Goal: Entertainment & Leisure: Consume media (video, audio)

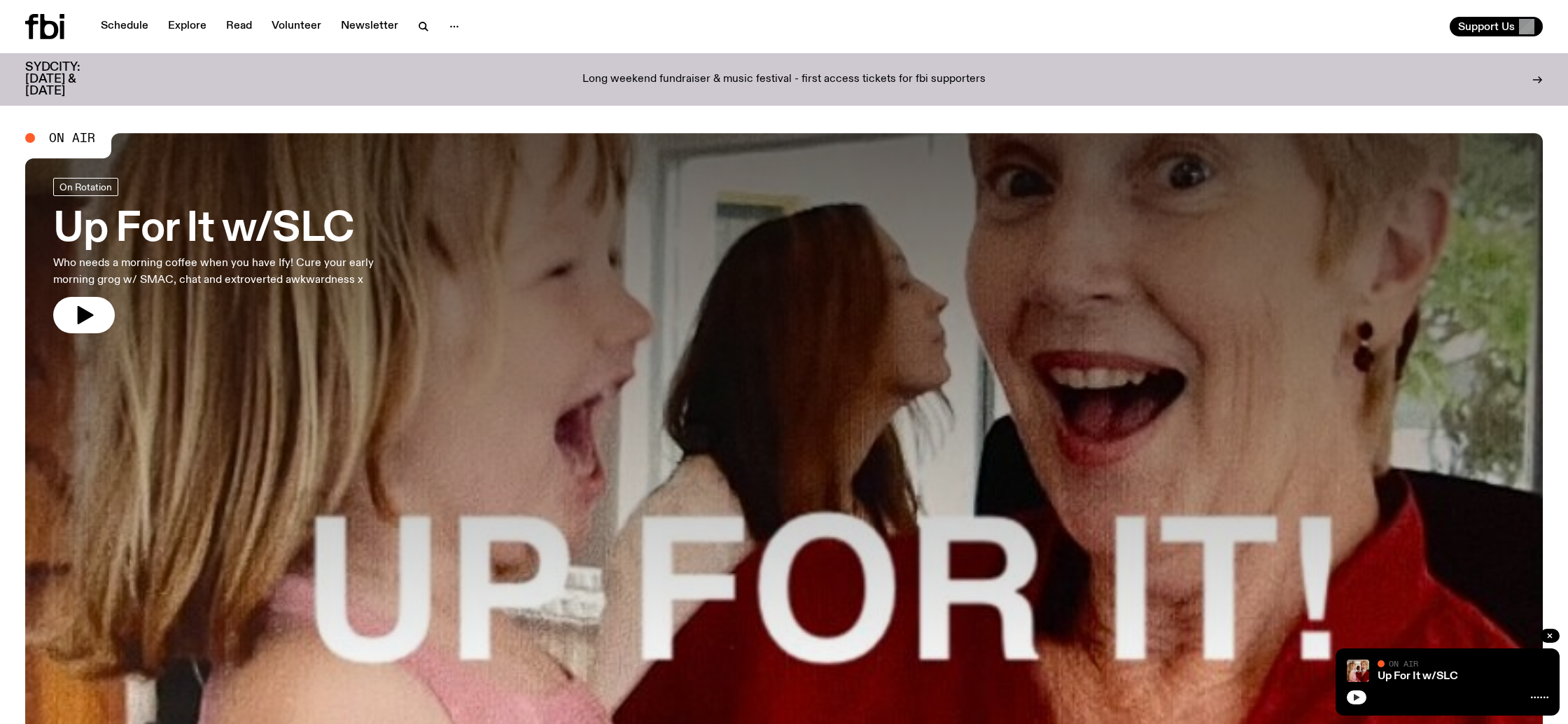
click at [1357, 700] on icon "button" at bounding box center [1356, 697] width 9 height 9
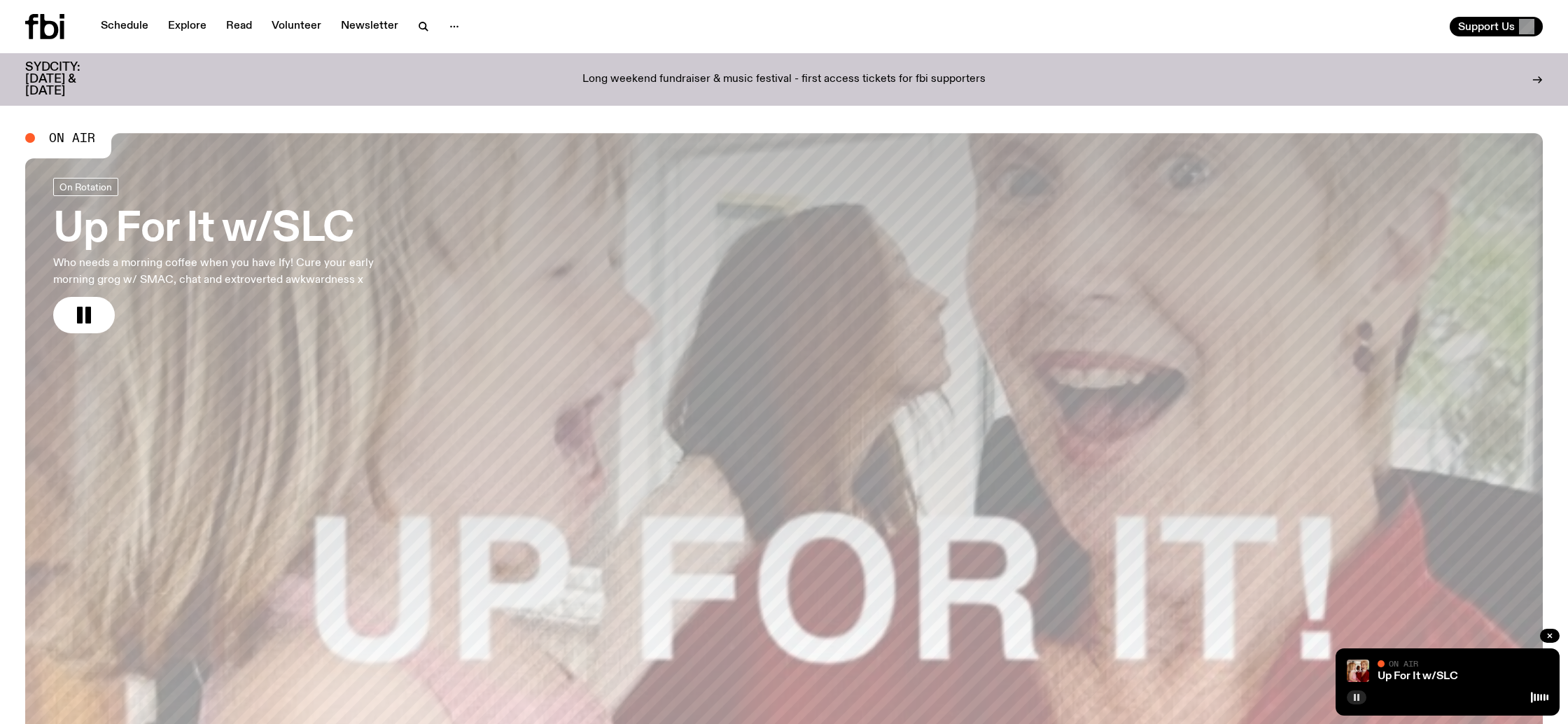
click at [1477, 662] on div "On Air" at bounding box center [1462, 665] width 171 height 10
click at [210, 230] on h3 "Up For It w/SLC" at bounding box center [233, 229] width 359 height 39
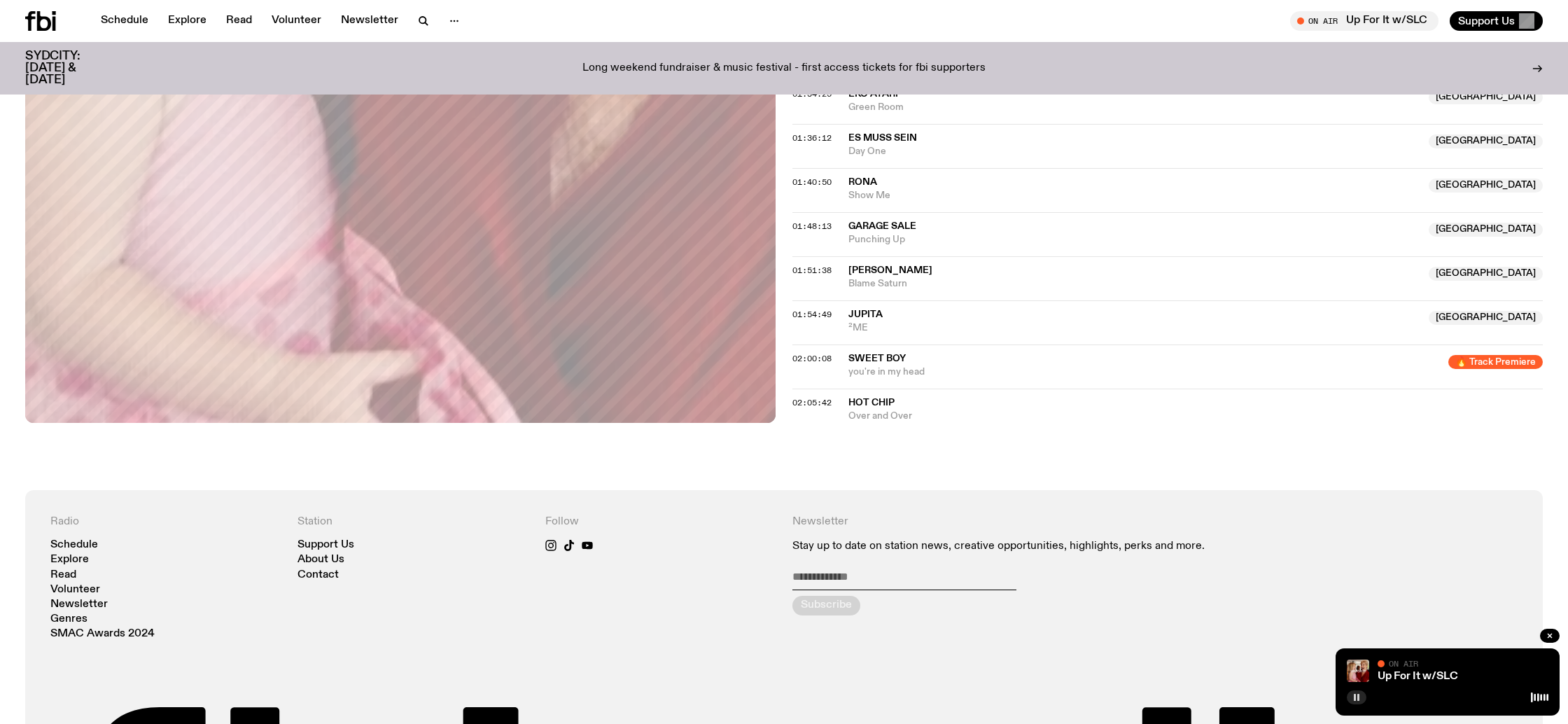
scroll to position [1470, 0]
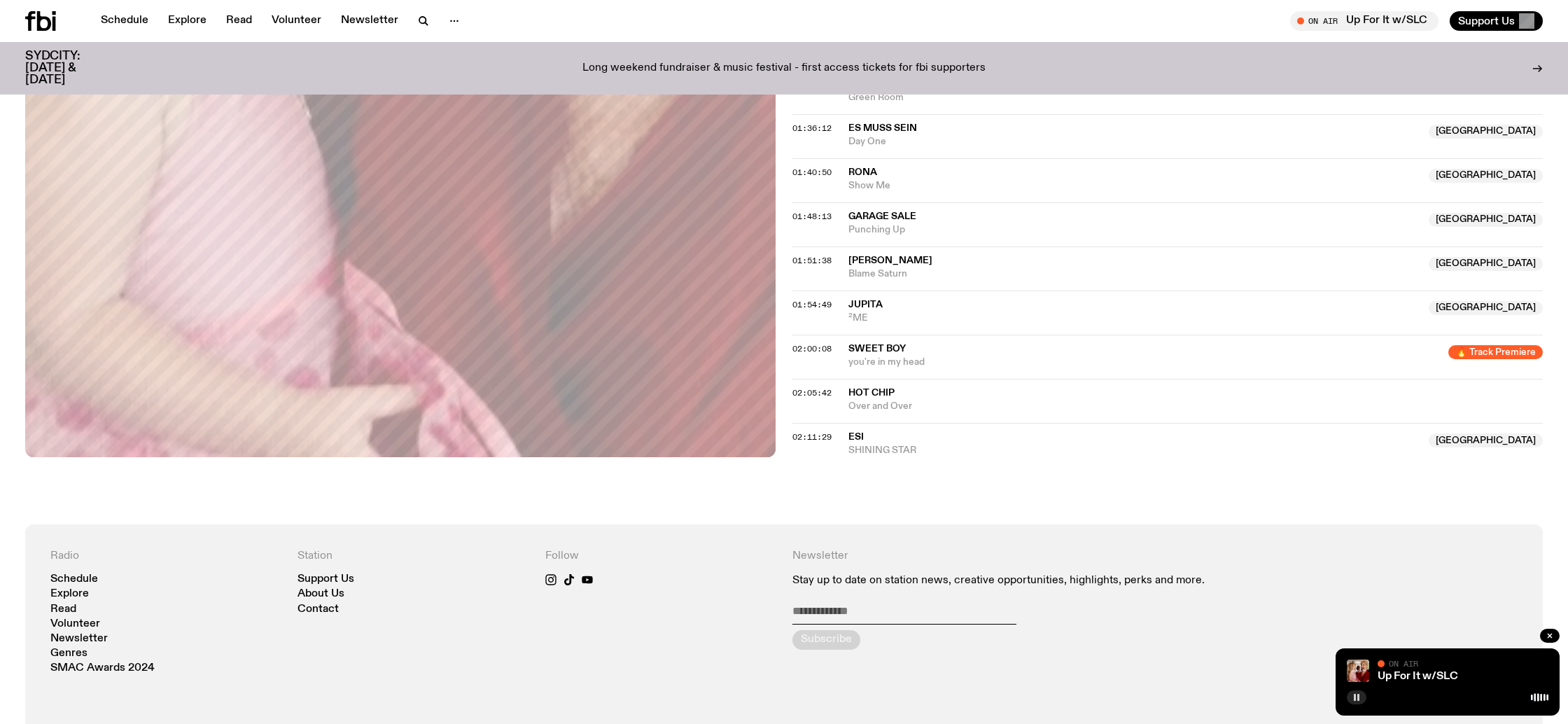
click at [874, 353] on span "sweet boy" at bounding box center [877, 348] width 58 height 10
click at [1462, 352] on span "🔥 Track Premiere" at bounding box center [1495, 352] width 94 height 14
click at [1061, 352] on span "sweet boy" at bounding box center [1144, 348] width 591 height 13
click at [1356, 696] on icon "button" at bounding box center [1356, 697] width 9 height 9
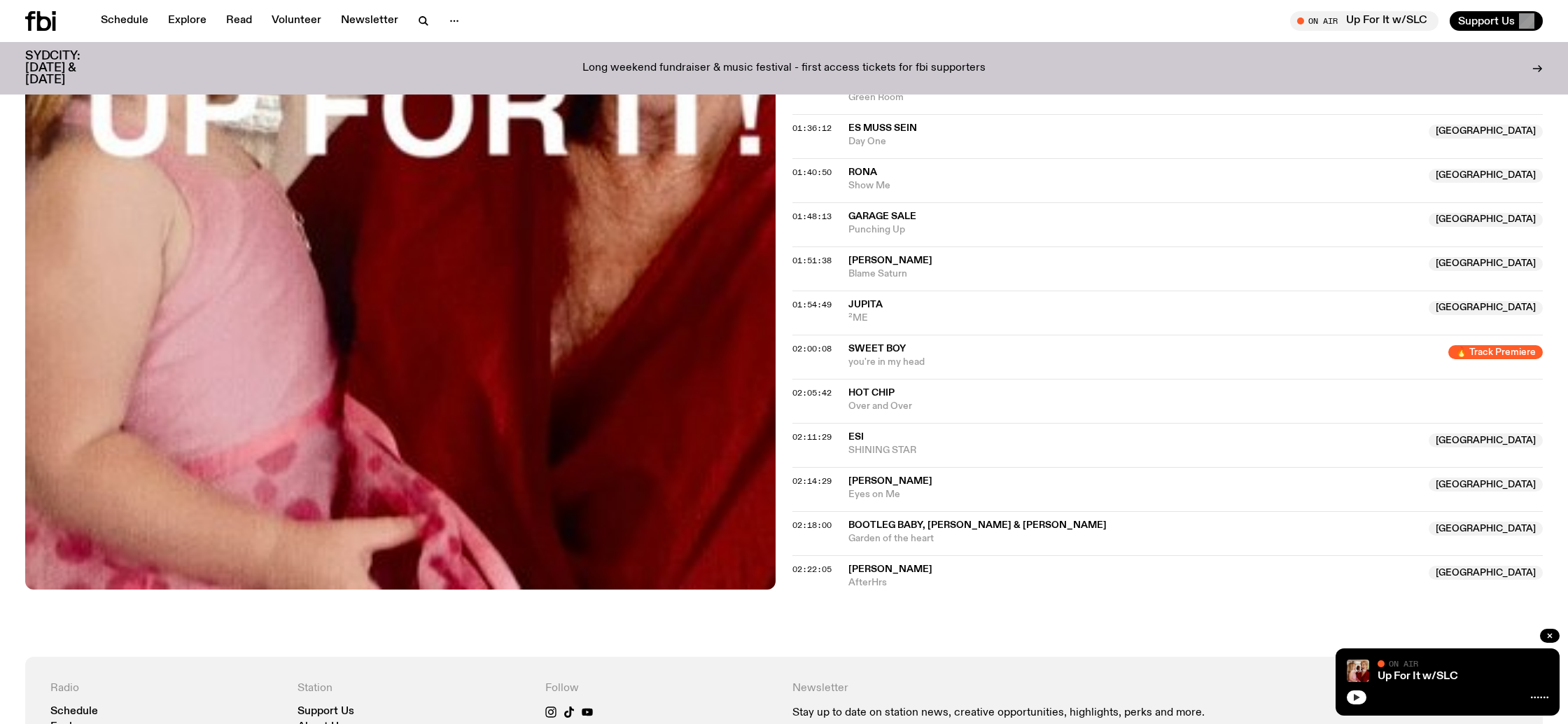
click at [1355, 697] on icon "button" at bounding box center [1356, 697] width 6 height 7
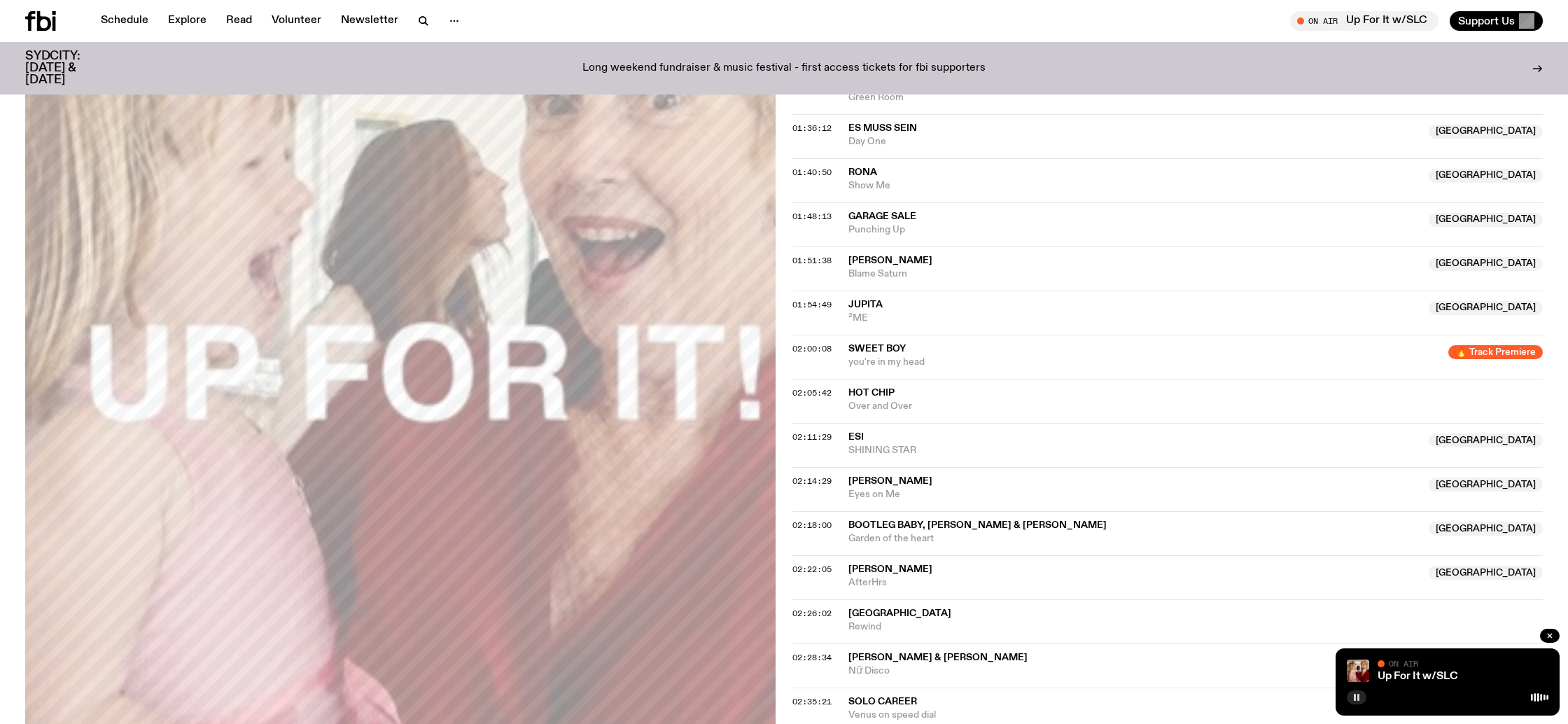
click at [968, 563] on span "[PERSON_NAME]" at bounding box center [1134, 569] width 572 height 13
click at [1351, 699] on button "button" at bounding box center [1356, 697] width 19 height 14
